Goal: Task Accomplishment & Management: Use online tool/utility

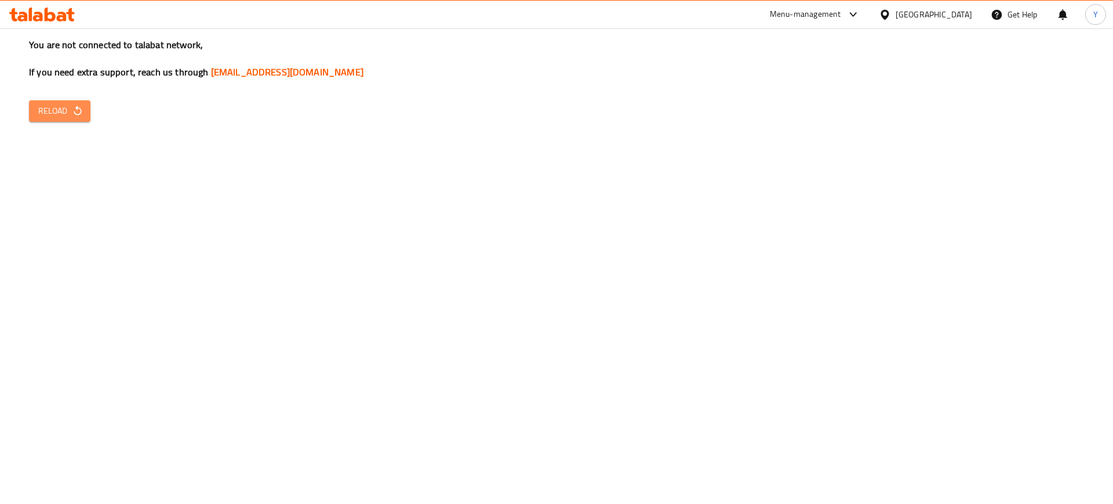
click at [62, 104] on span "Reload" at bounding box center [59, 111] width 43 height 14
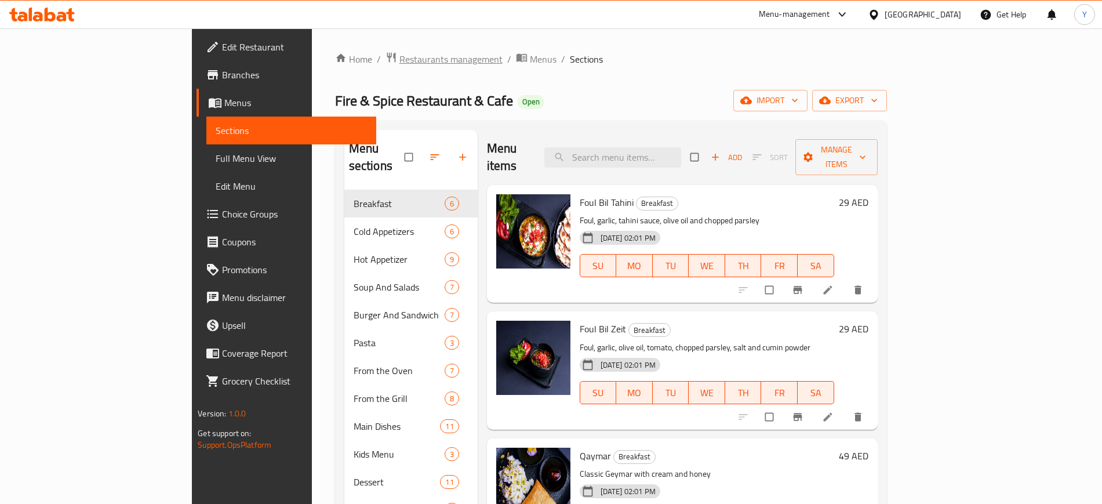
click at [399, 58] on span "Restaurants management" at bounding box center [450, 59] width 103 height 14
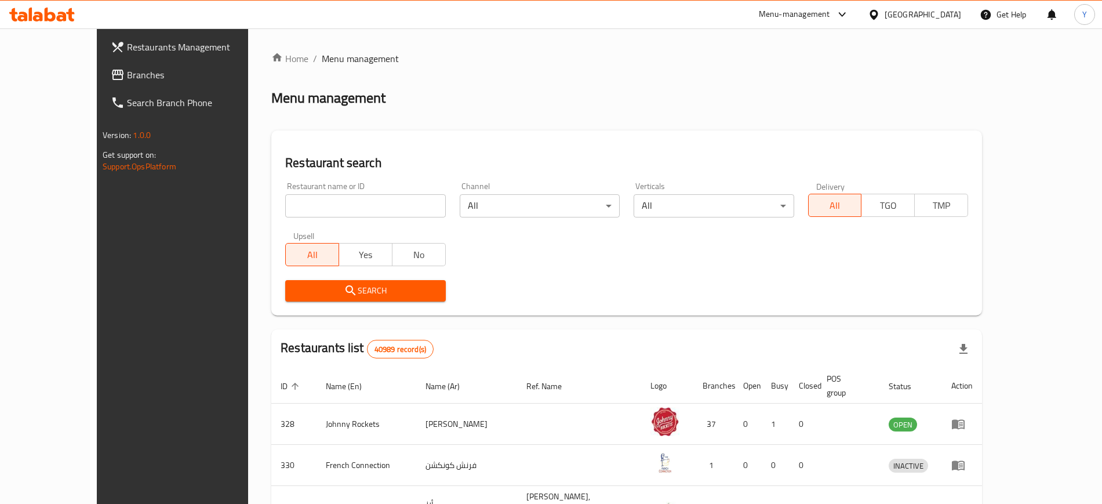
drag, startPoint x: 53, startPoint y: 75, endPoint x: 116, endPoint y: 56, distance: 66.0
click at [127, 75] on span "Branches" at bounding box center [199, 75] width 144 height 14
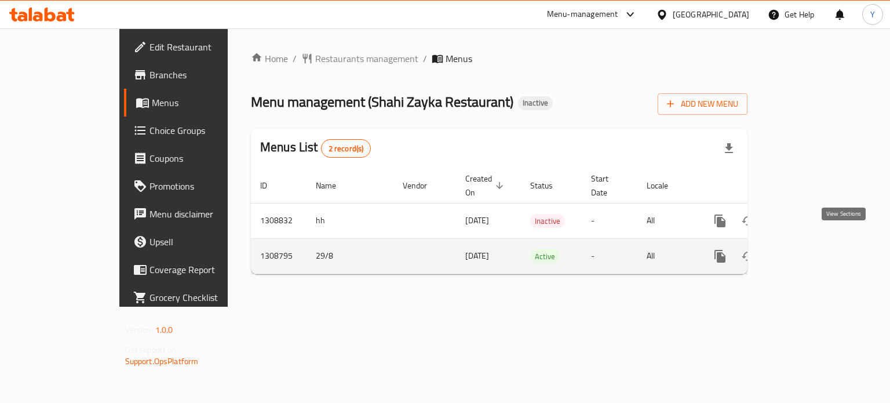
click at [811, 249] on icon "enhanced table" at bounding box center [804, 256] width 14 height 14
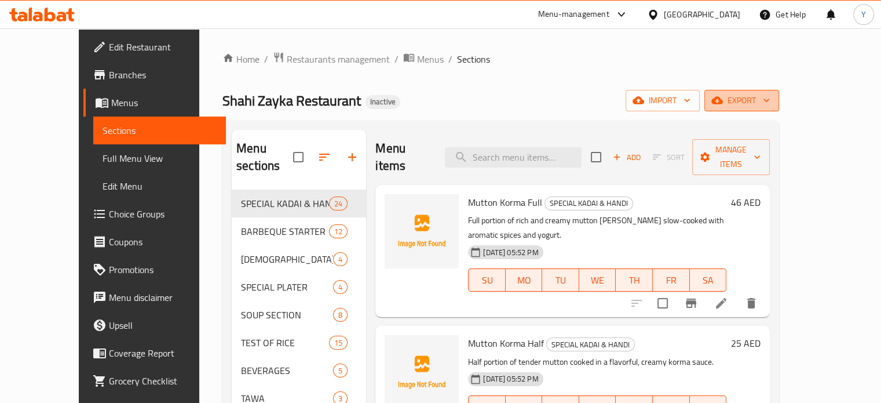
click at [770, 103] on span "export" at bounding box center [742, 100] width 56 height 14
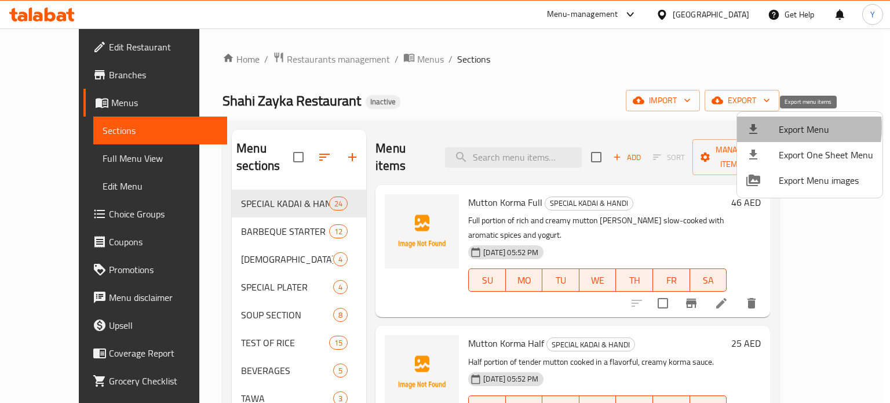
click at [768, 127] on div at bounding box center [762, 129] width 32 height 14
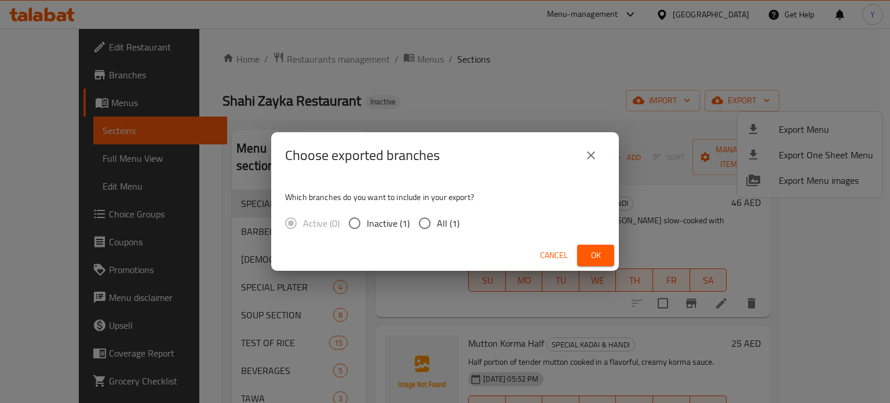
click at [451, 223] on span "All (1)" at bounding box center [448, 223] width 23 height 14
click at [437, 223] on input "All (1)" at bounding box center [425, 223] width 24 height 24
radio input "true"
click at [600, 258] on span "Ok" at bounding box center [595, 255] width 19 height 14
